Goal: Information Seeking & Learning: Get advice/opinions

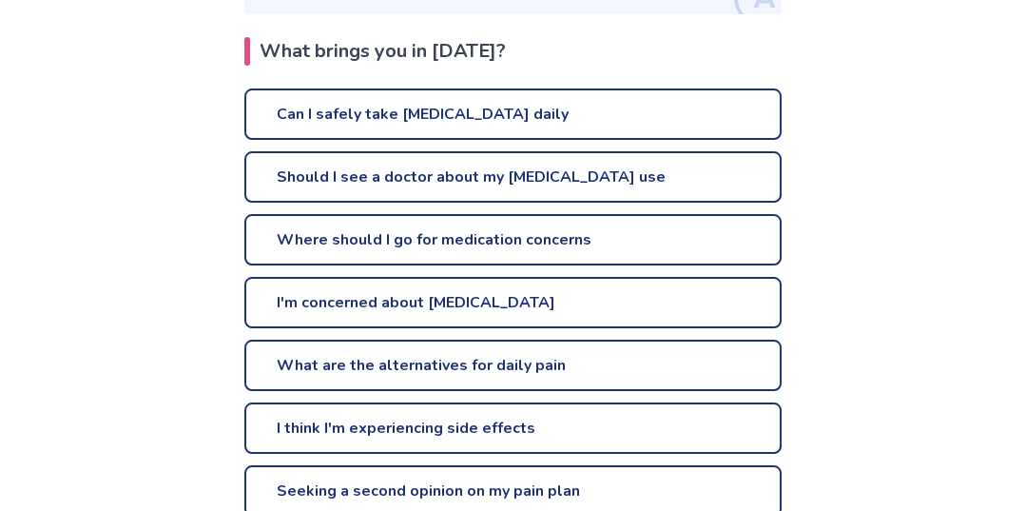
scroll to position [509, 0]
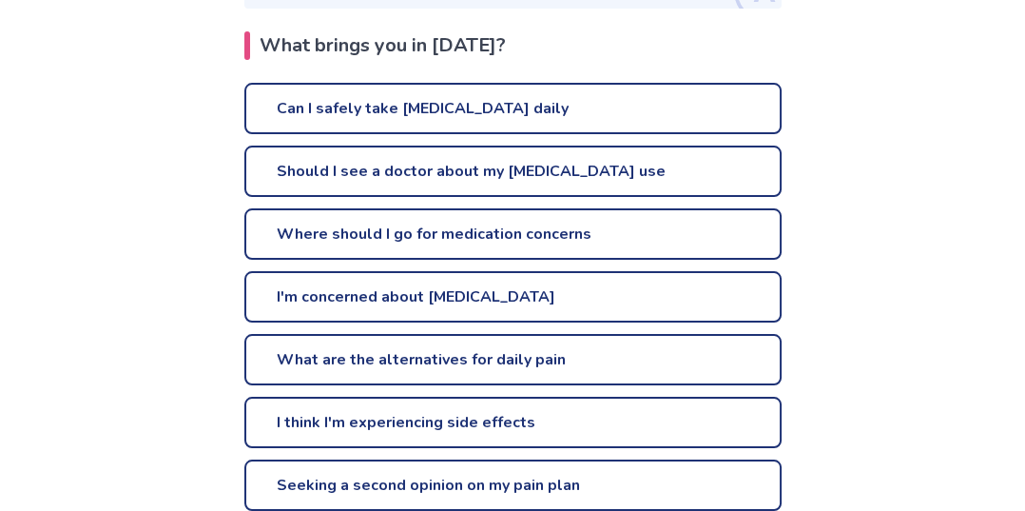
click at [682, 118] on link "Can I safely take [MEDICAL_DATA] daily" at bounding box center [512, 108] width 537 height 51
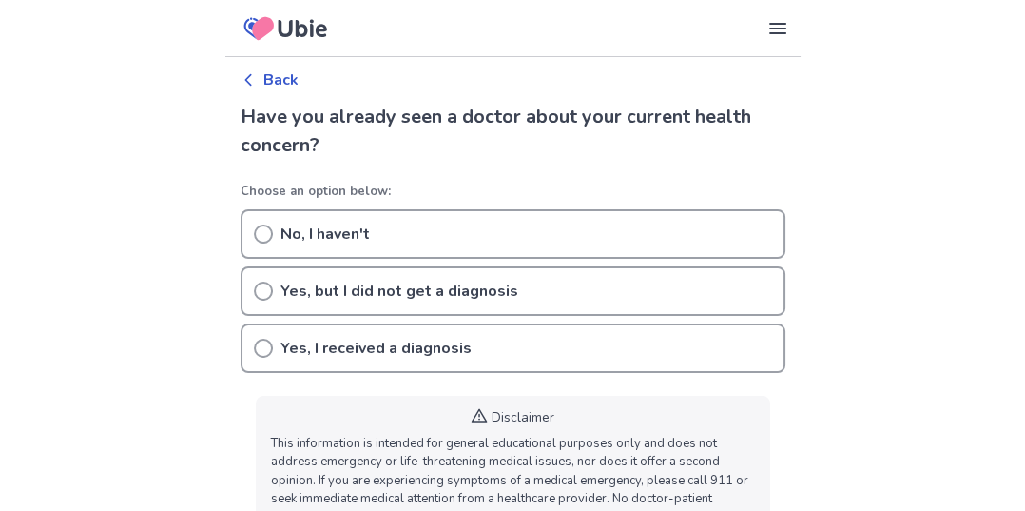
click at [730, 343] on div "Yes, I received a diagnosis" at bounding box center [513, 347] width 545 height 49
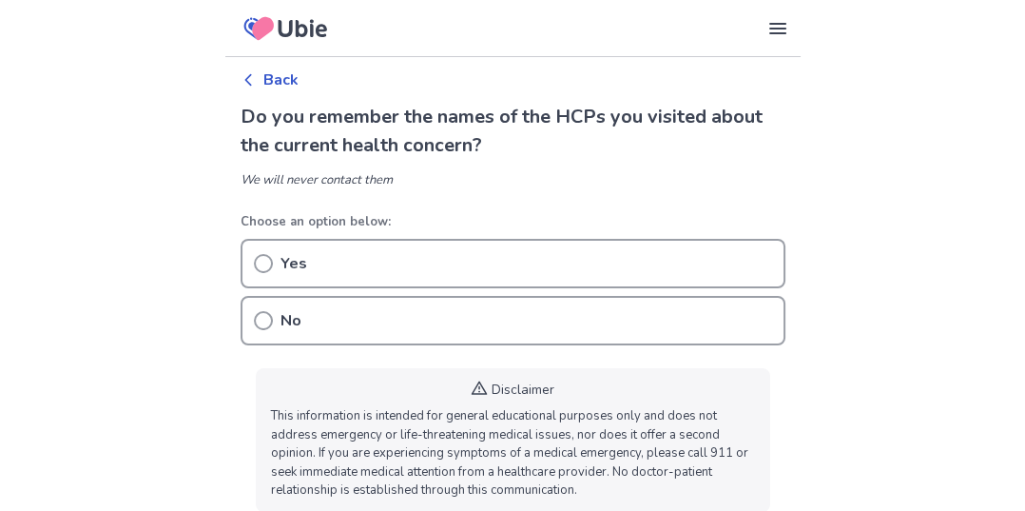
click at [730, 447] on p "This information is intended for general educational purposes only and does not…" at bounding box center [513, 453] width 484 height 93
click at [729, 466] on p "This information is intended for general educational purposes only and does not…" at bounding box center [513, 453] width 484 height 93
click at [729, 263] on div "Yes" at bounding box center [513, 263] width 545 height 49
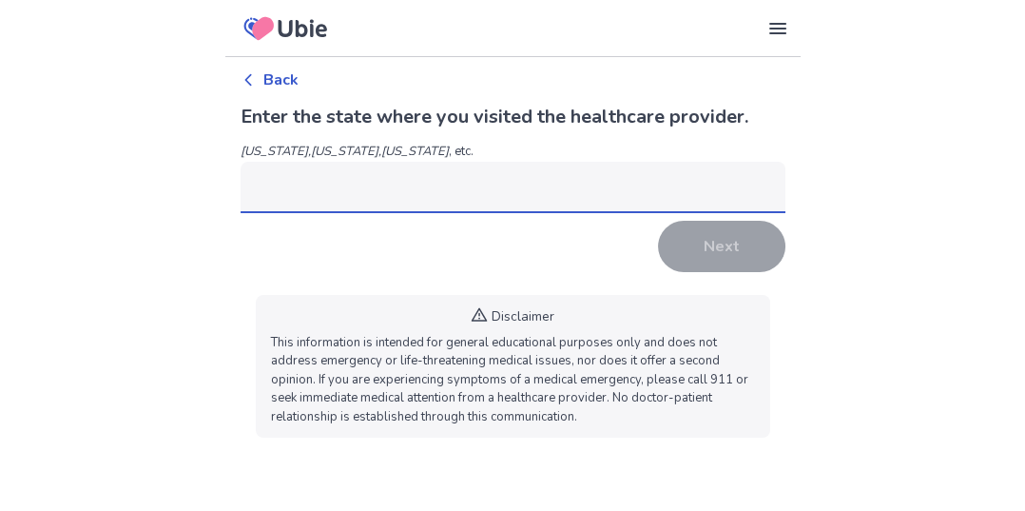
click at [545, 184] on input at bounding box center [513, 187] width 545 height 51
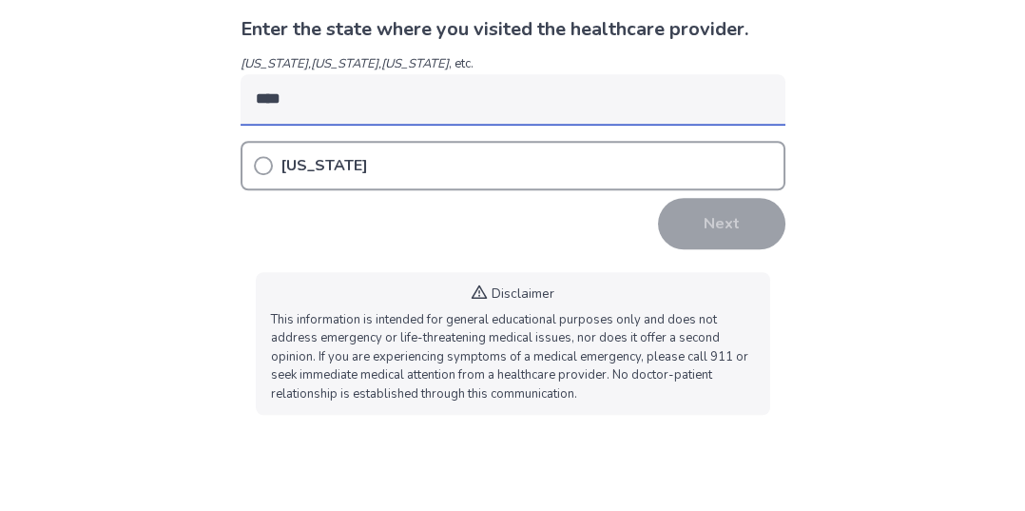
type input "****"
click at [563, 262] on div "[US_STATE]" at bounding box center [513, 252] width 545 height 49
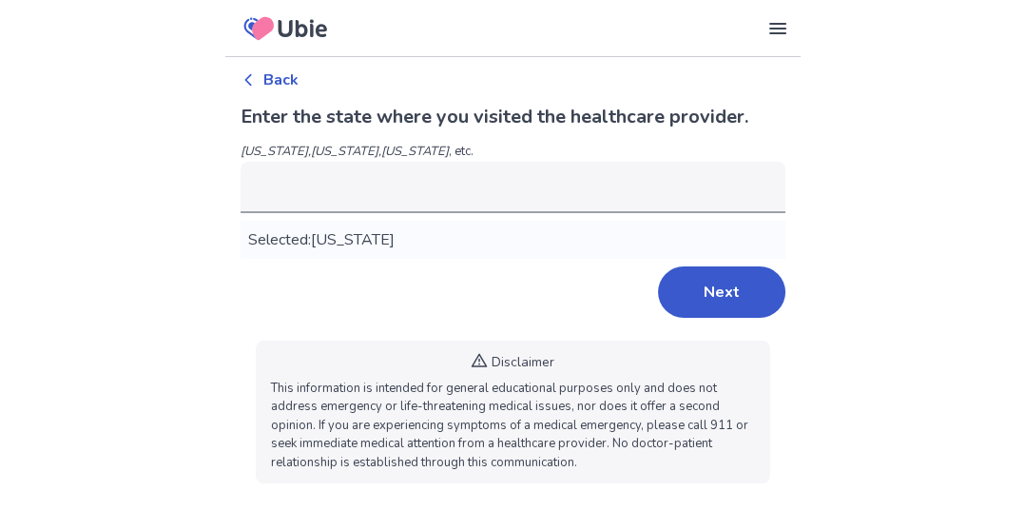
click at [748, 291] on button "Next" at bounding box center [721, 291] width 127 height 51
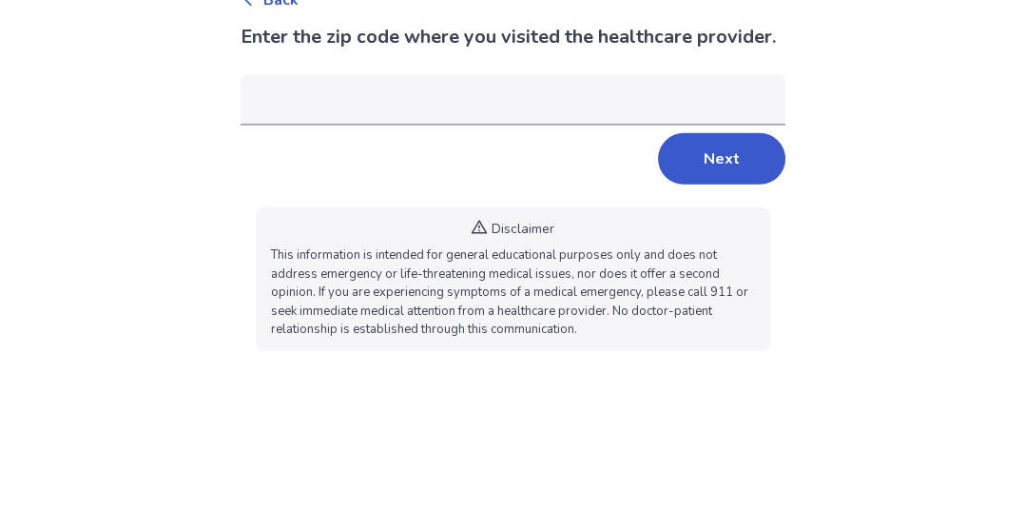
type input "*****"
click at [766, 241] on button "Next" at bounding box center [721, 238] width 127 height 51
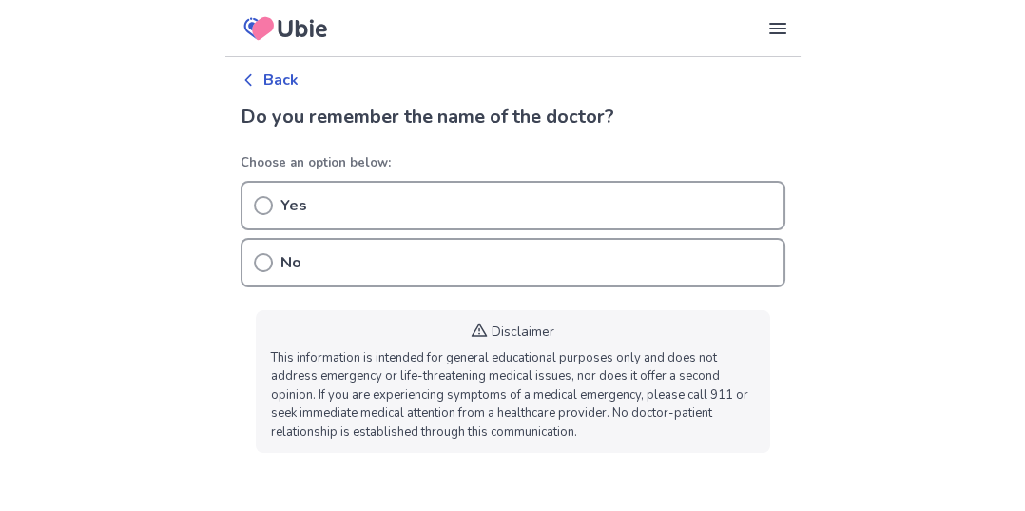
click at [745, 387] on p "This information is intended for general educational purposes only and does not…" at bounding box center [513, 395] width 484 height 93
click at [718, 266] on div "No" at bounding box center [513, 262] width 545 height 49
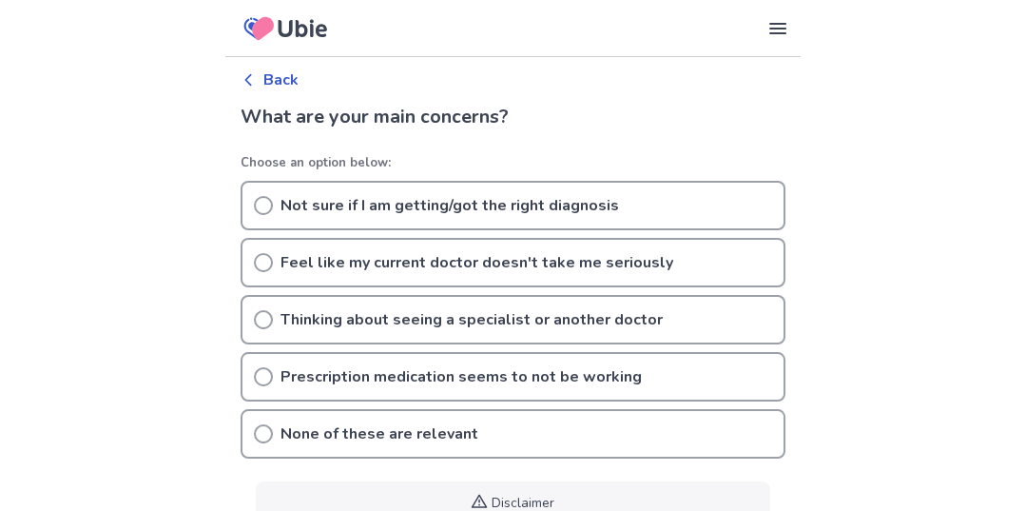
click at [719, 376] on div "Prescription medication seems to not be working" at bounding box center [513, 376] width 545 height 49
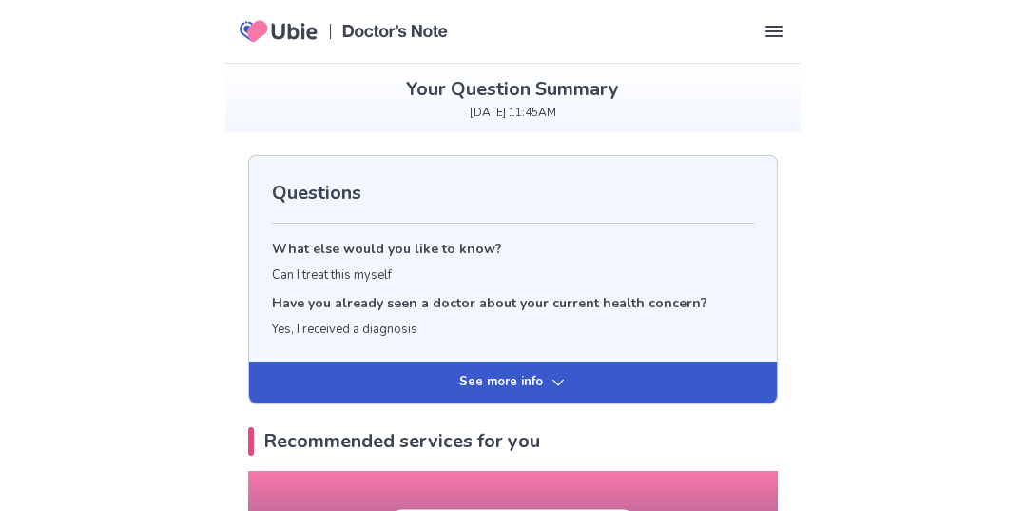
scroll to position [4, 0]
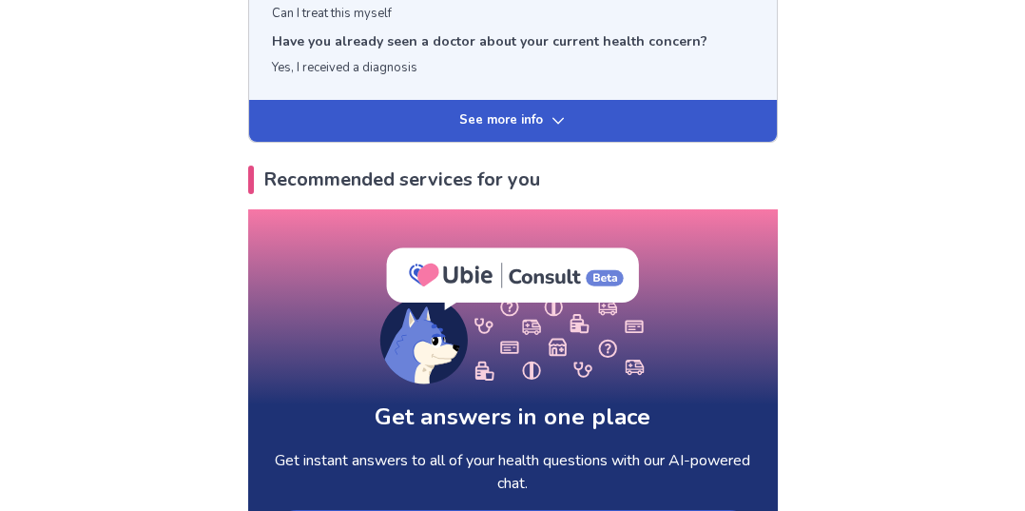
scroll to position [263, 0]
